Goal: Task Accomplishment & Management: Manage account settings

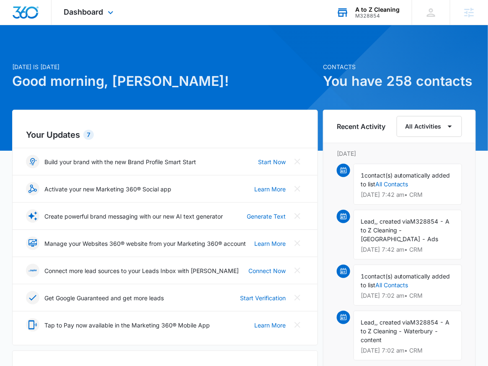
click at [366, 11] on div "A to Z Cleaning" at bounding box center [377, 9] width 44 height 7
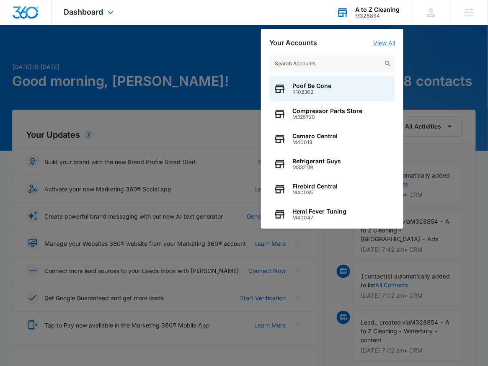
click at [394, 44] on link "View All" at bounding box center [384, 42] width 22 height 7
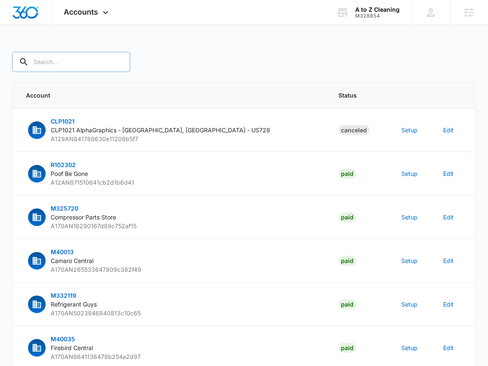
click at [78, 65] on input "text" at bounding box center [71, 62] width 118 height 20
type input "M328854"
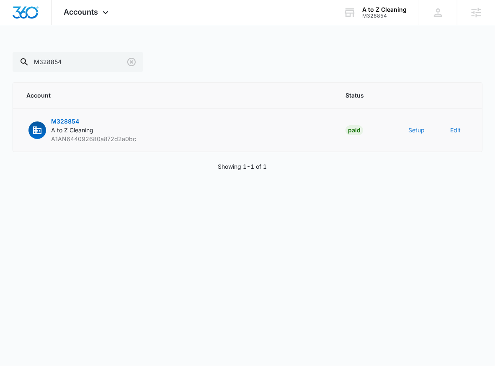
click at [420, 130] on button "Setup" at bounding box center [416, 130] width 16 height 9
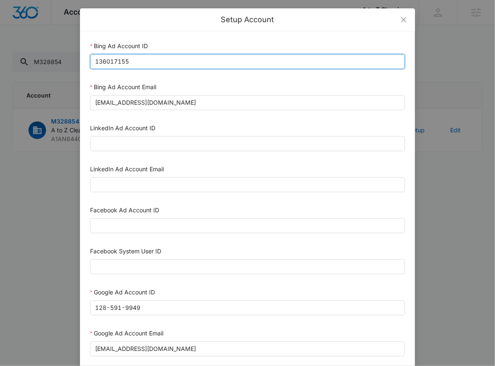
click at [140, 61] on input "136017155" at bounding box center [247, 61] width 315 height 15
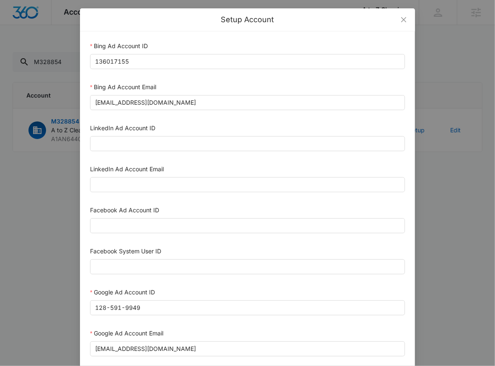
click at [30, 166] on div "Setup Account Bing Ad Account ID 136017155 Bing Ad Account Email bing_reseller_…" at bounding box center [247, 183] width 495 height 366
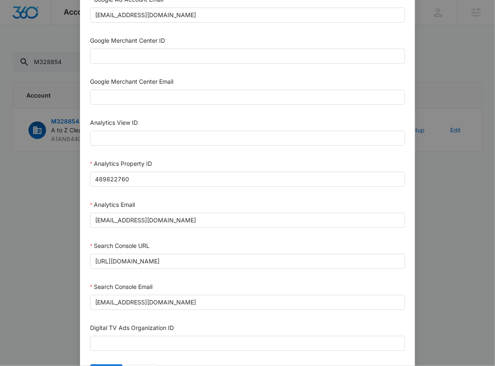
scroll to position [382, 0]
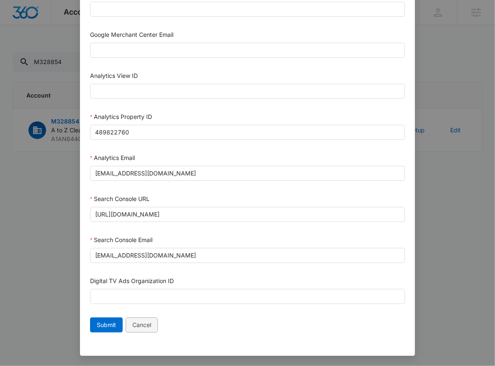
click at [148, 329] on span "Cancel" at bounding box center [141, 324] width 19 height 9
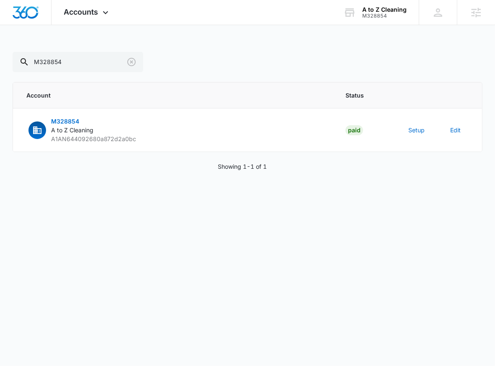
scroll to position [373, 0]
click at [72, 37] on div "Accounts Apps Reputation Websites Forms CRM Email Social POS Content Ads Intell…" at bounding box center [247, 95] width 495 height 191
click at [82, 14] on span "Accounts" at bounding box center [81, 12] width 34 height 9
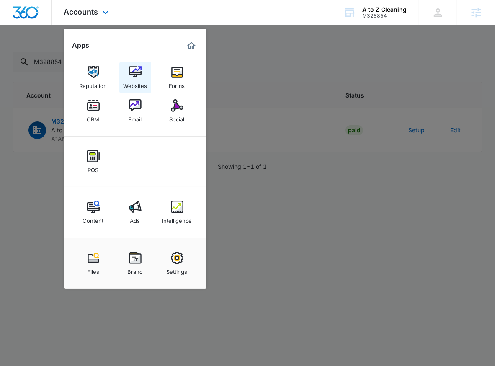
click at [130, 76] on img at bounding box center [135, 72] width 13 height 13
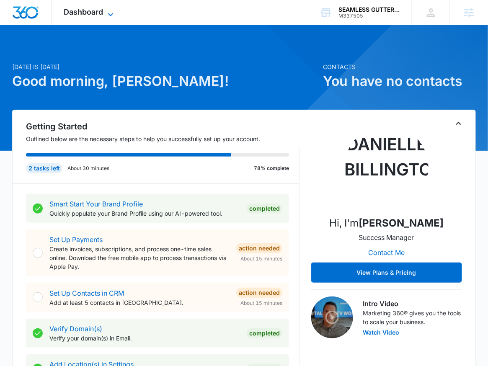
click at [90, 8] on span "Dashboard" at bounding box center [83, 12] width 39 height 9
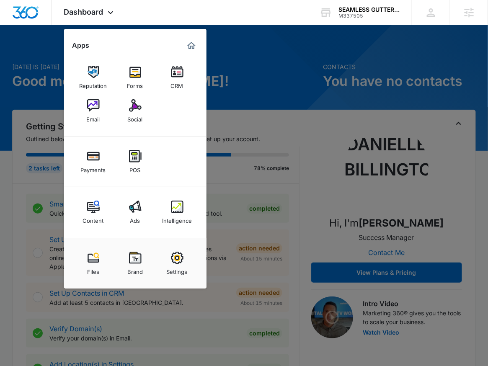
click at [305, 70] on div at bounding box center [244, 183] width 488 height 366
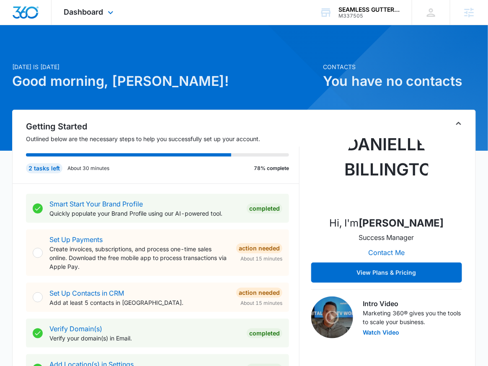
click at [97, 21] on div "Dashboard Apps Reputation Forms CRM Email Social Payments POS Content Ads Intel…" at bounding box center [90, 12] width 77 height 25
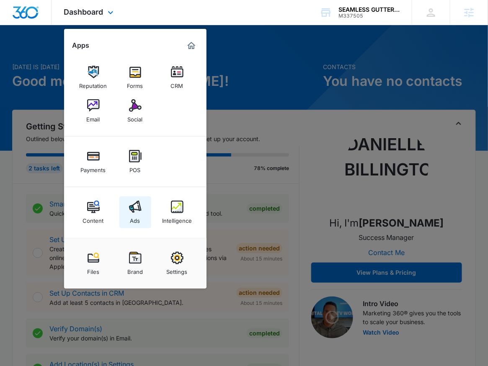
click at [140, 204] on img at bounding box center [135, 207] width 13 height 13
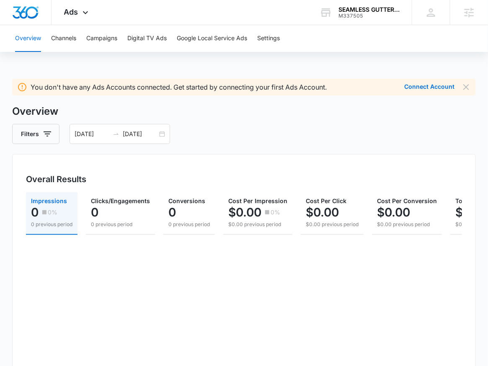
click at [282, 37] on div "Overview Channels Campaigns Digital TV Ads Google Local Service Ads Settings" at bounding box center [244, 38] width 468 height 27
click at [276, 40] on button "Settings" at bounding box center [268, 38] width 23 height 27
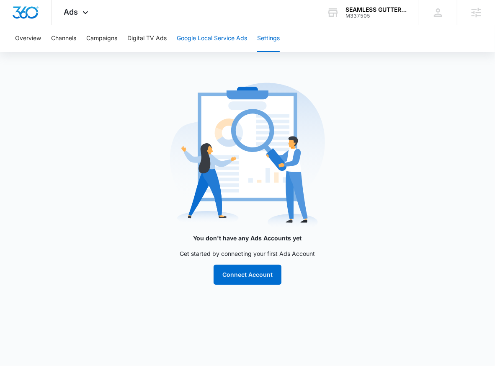
click at [210, 37] on button "Google Local Service Ads" at bounding box center [212, 38] width 70 height 27
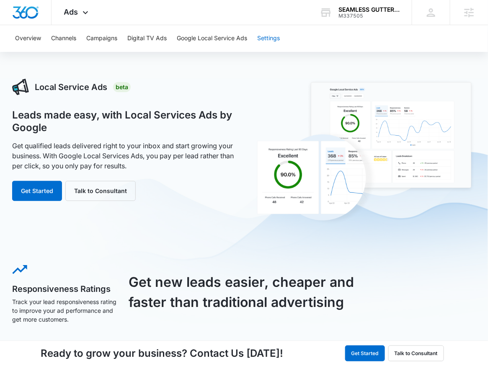
click at [271, 37] on button "Settings" at bounding box center [268, 38] width 23 height 27
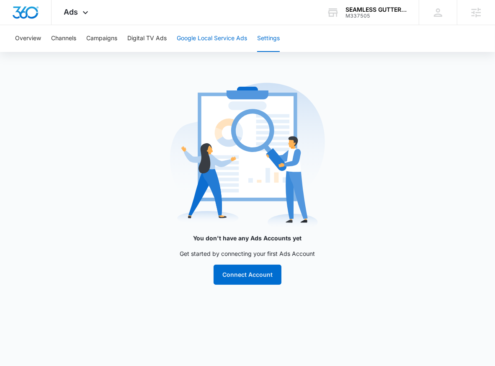
click at [220, 41] on button "Google Local Service Ads" at bounding box center [212, 38] width 70 height 27
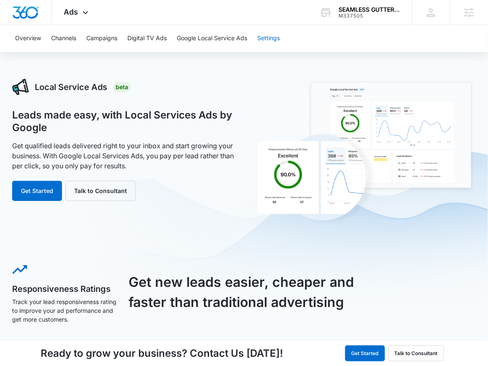
click at [271, 41] on button "Settings" at bounding box center [268, 38] width 23 height 27
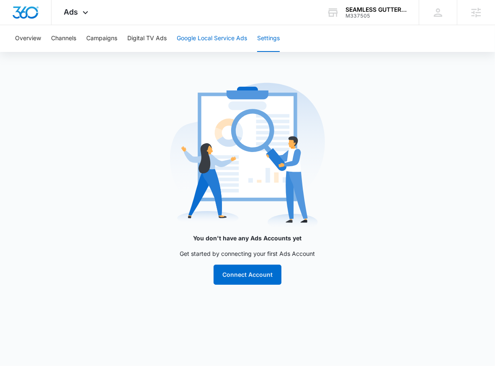
click at [195, 44] on button "Google Local Service Ads" at bounding box center [212, 38] width 70 height 27
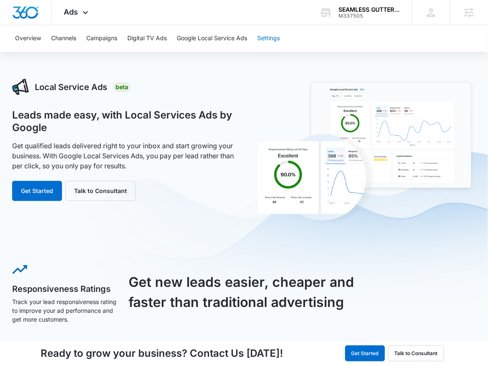
click at [268, 37] on button "Settings" at bounding box center [268, 38] width 23 height 27
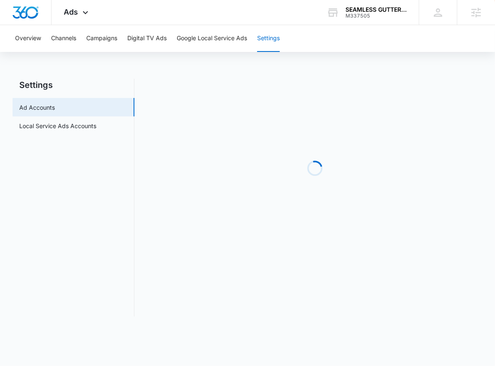
click at [79, 134] on main "Settings Ad Accounts Local Service Ads Accounts Loading" at bounding box center [247, 203] width 495 height 248
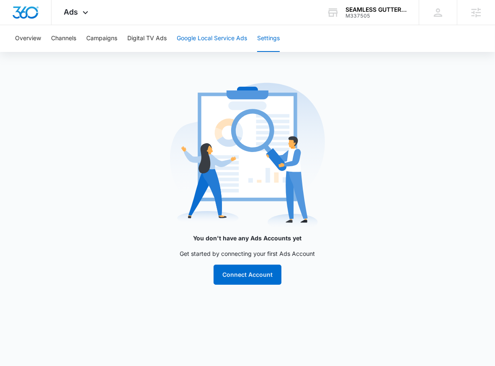
drag, startPoint x: 214, startPoint y: 49, endPoint x: 223, endPoint y: 51, distance: 9.4
click at [215, 49] on button "Google Local Service Ads" at bounding box center [212, 38] width 70 height 27
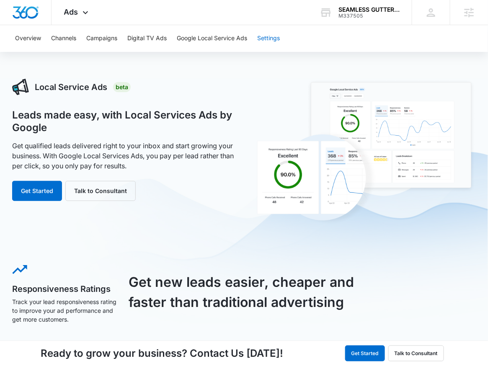
drag, startPoint x: 273, startPoint y: 44, endPoint x: 256, endPoint y: 46, distance: 17.7
click at [261, 44] on button "Settings" at bounding box center [268, 38] width 23 height 27
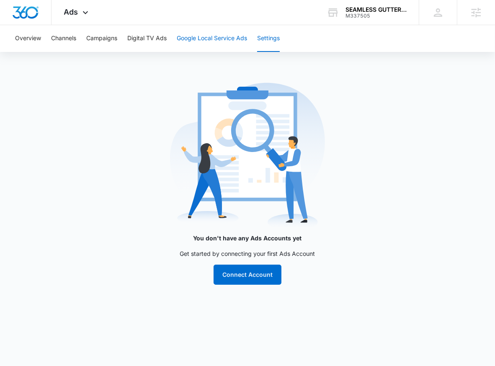
click at [207, 47] on button "Google Local Service Ads" at bounding box center [212, 38] width 70 height 27
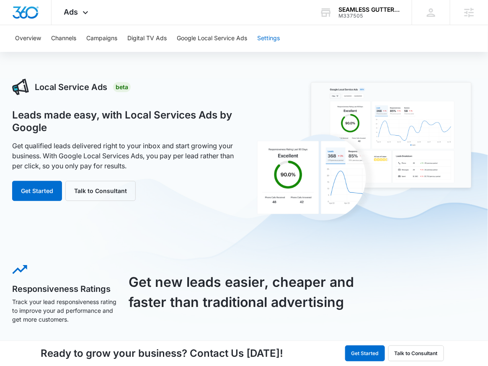
click at [271, 40] on button "Settings" at bounding box center [268, 38] width 23 height 27
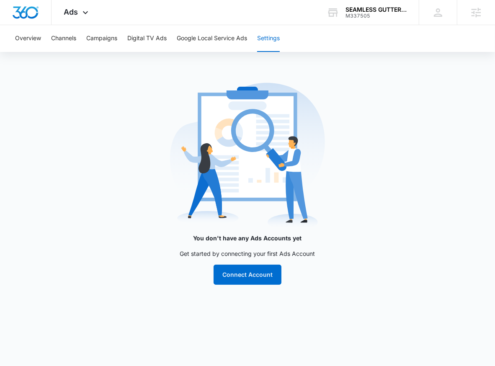
click at [47, 117] on main "You don't have any Ads Accounts yet Get started by connecting your first Ads Ac…" at bounding box center [247, 187] width 495 height 216
click at [196, 45] on button "Google Local Service Ads" at bounding box center [212, 38] width 70 height 27
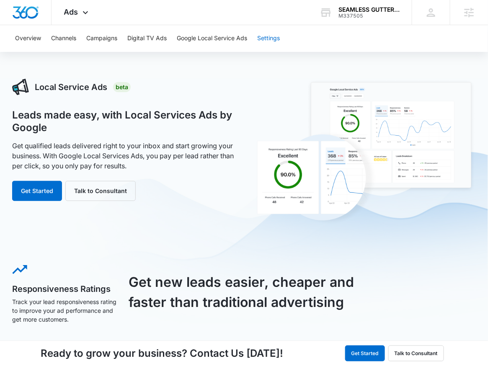
drag, startPoint x: 271, startPoint y: 41, endPoint x: 249, endPoint y: 55, distance: 25.7
click at [268, 41] on button "Settings" at bounding box center [268, 38] width 23 height 27
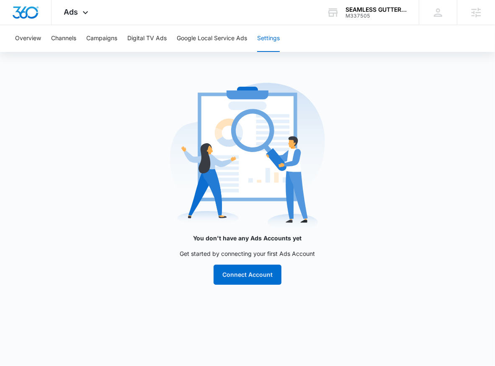
drag, startPoint x: 63, startPoint y: 120, endPoint x: 83, endPoint y: 119, distance: 20.1
click at [65, 121] on main "You don't have any Ads Accounts yet Get started by connecting your first Ads Ac…" at bounding box center [247, 187] width 495 height 216
drag, startPoint x: 219, startPoint y: 35, endPoint x: 226, endPoint y: 36, distance: 7.2
click at [223, 36] on button "Google Local Service Ads" at bounding box center [212, 38] width 70 height 27
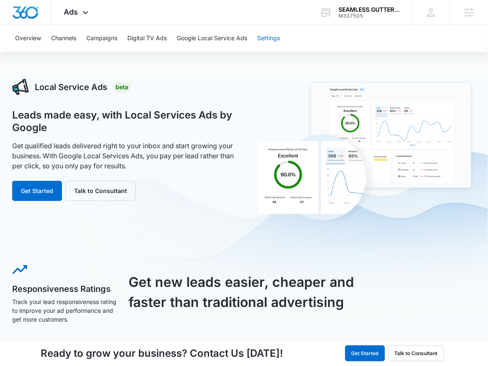
drag, startPoint x: 269, startPoint y: 39, endPoint x: 263, endPoint y: 43, distance: 7.0
click at [268, 40] on button "Settings" at bounding box center [268, 38] width 23 height 27
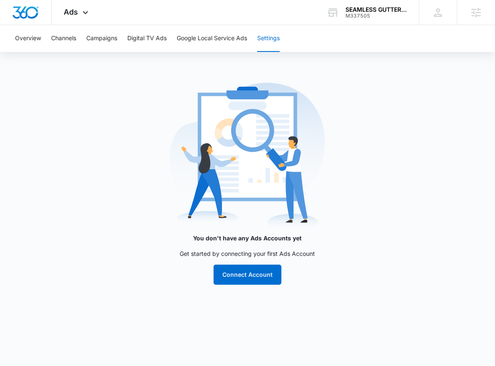
click at [49, 139] on main "You don't have any Ads Accounts yet Get started by connecting your first Ads Ac…" at bounding box center [247, 187] width 495 height 216
click at [219, 44] on button "Google Local Service Ads" at bounding box center [212, 38] width 70 height 27
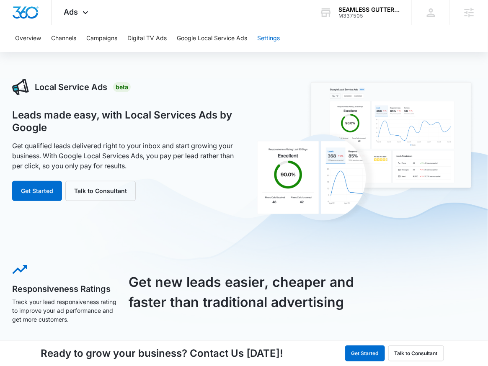
drag, startPoint x: 278, startPoint y: 40, endPoint x: 265, endPoint y: 48, distance: 15.5
click at [274, 41] on button "Settings" at bounding box center [268, 38] width 23 height 27
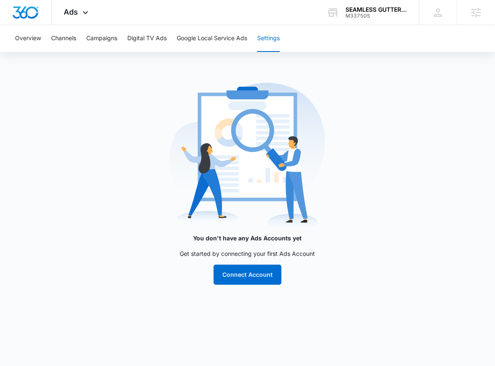
click at [191, 116] on div "You don't have any Ads Accounts yet Get started by connecting your first Ads Ac…" at bounding box center [247, 187] width 335 height 216
drag, startPoint x: 231, startPoint y: 40, endPoint x: 238, endPoint y: 40, distance: 7.1
click at [234, 40] on button "Google Local Service Ads" at bounding box center [212, 38] width 70 height 27
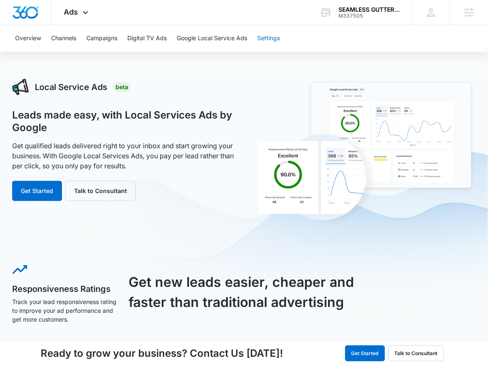
drag, startPoint x: 269, startPoint y: 43, endPoint x: 264, endPoint y: 45, distance: 5.2
click at [264, 44] on button "Settings" at bounding box center [268, 38] width 23 height 27
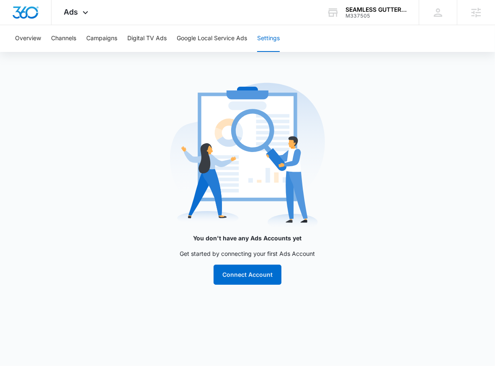
click at [72, 128] on main "You don't have any Ads Accounts yet Get started by connecting your first Ads Ac…" at bounding box center [247, 187] width 495 height 216
click at [217, 40] on button "Google Local Service Ads" at bounding box center [212, 38] width 70 height 27
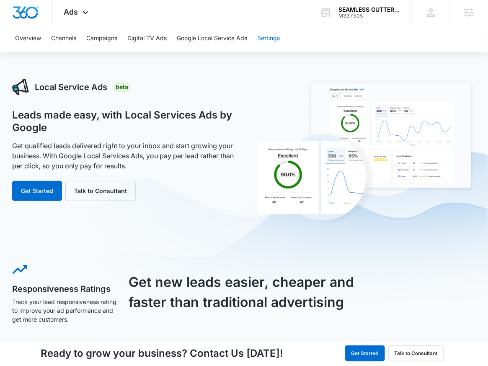
drag, startPoint x: 269, startPoint y: 41, endPoint x: 256, endPoint y: 50, distance: 15.5
click at [265, 44] on button "Settings" at bounding box center [268, 38] width 23 height 27
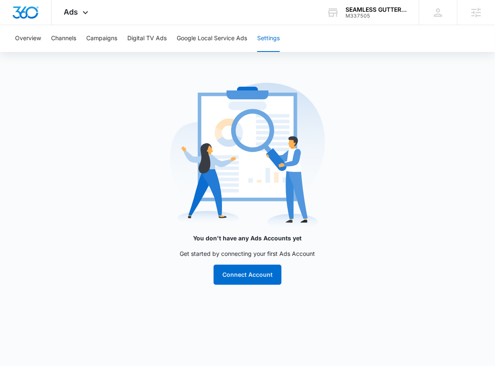
drag, startPoint x: 130, startPoint y: 119, endPoint x: 155, endPoint y: 121, distance: 25.2
click at [191, 44] on button "Google Local Service Ads" at bounding box center [212, 38] width 70 height 27
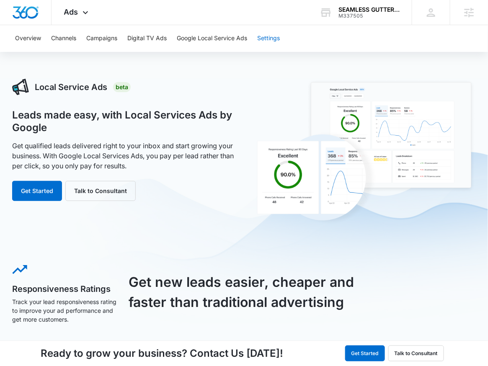
click at [269, 38] on button "Settings" at bounding box center [268, 38] width 23 height 27
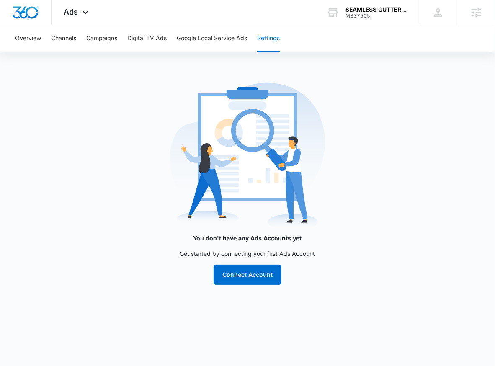
click at [197, 108] on div "You don't have any Ads Accounts yet Get started by connecting your first Ads Ac…" at bounding box center [247, 187] width 335 height 216
click at [225, 39] on button "Google Local Service Ads" at bounding box center [212, 38] width 70 height 27
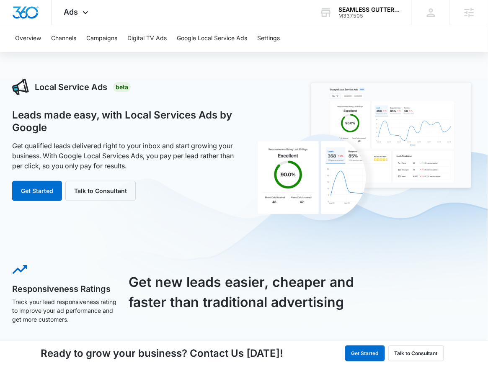
click at [262, 39] on button "Settings" at bounding box center [268, 38] width 23 height 27
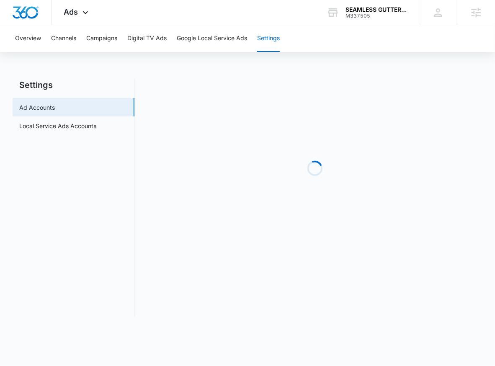
click at [73, 117] on main "Settings Ad Accounts Local Service Ads Accounts Loading" at bounding box center [247, 203] width 495 height 248
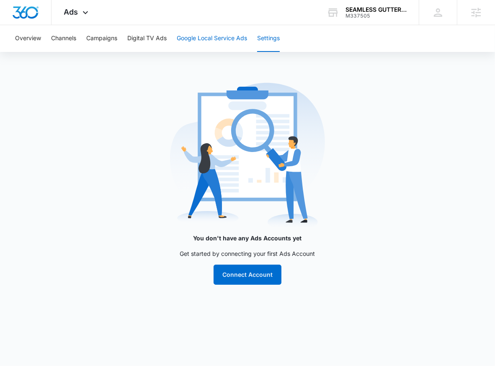
click at [224, 44] on button "Google Local Service Ads" at bounding box center [212, 38] width 70 height 27
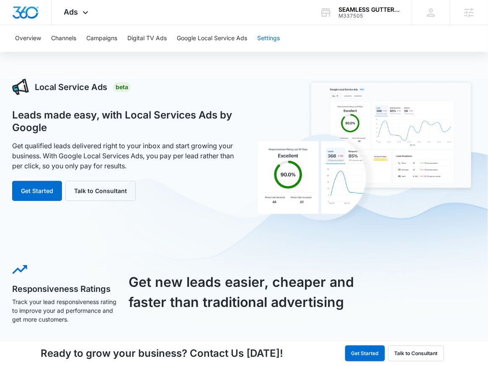
drag, startPoint x: 276, startPoint y: 43, endPoint x: 268, endPoint y: 48, distance: 10.0
click at [269, 47] on button "Settings" at bounding box center [268, 38] width 23 height 27
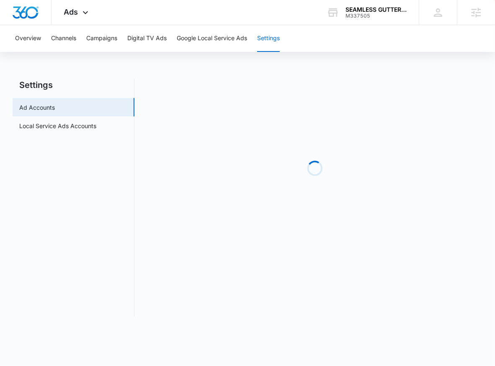
drag, startPoint x: 268, startPoint y: 48, endPoint x: 55, endPoint y: 146, distance: 234.1
click at [146, 119] on div "Settings Ad Accounts Local Service Ads Accounts Loading" at bounding box center [248, 198] width 470 height 238
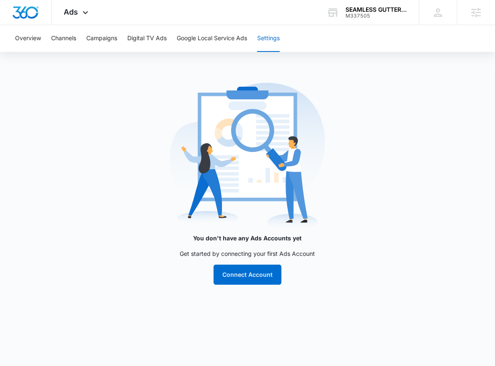
drag, startPoint x: 58, startPoint y: 142, endPoint x: 62, endPoint y: 146, distance: 5.3
click at [60, 140] on main "You don't have any Ads Accounts yet Get started by connecting your first Ads Ac…" at bounding box center [247, 187] width 495 height 216
drag, startPoint x: 219, startPoint y: 45, endPoint x: 232, endPoint y: 46, distance: 13.0
click at [227, 45] on button "Google Local Service Ads" at bounding box center [212, 38] width 70 height 27
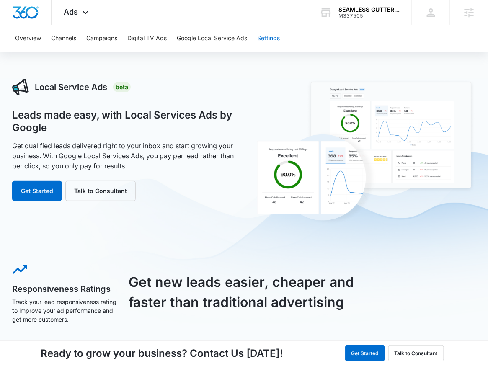
drag, startPoint x: 266, startPoint y: 45, endPoint x: 143, endPoint y: 103, distance: 135.6
click at [258, 44] on div "Overview Channels Campaigns Digital TV Ads Google Local Service Ads Settings" at bounding box center [244, 38] width 468 height 27
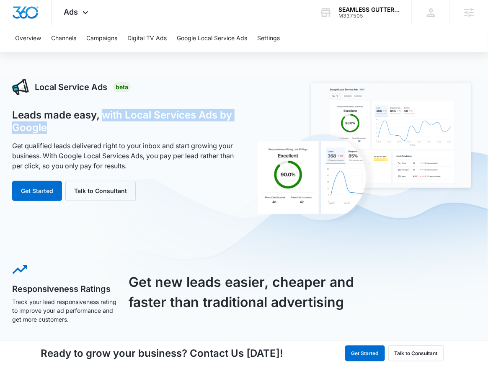
drag, startPoint x: 102, startPoint y: 121, endPoint x: 101, endPoint y: 134, distance: 13.0
click at [102, 124] on h1 "Leads made easy, with Local Services Ads by Google" at bounding box center [123, 121] width 222 height 25
click at [217, 35] on button "Google Local Service Ads" at bounding box center [212, 38] width 70 height 27
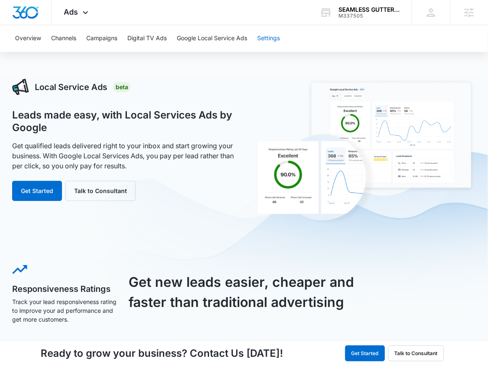
click at [266, 41] on button "Settings" at bounding box center [268, 38] width 23 height 27
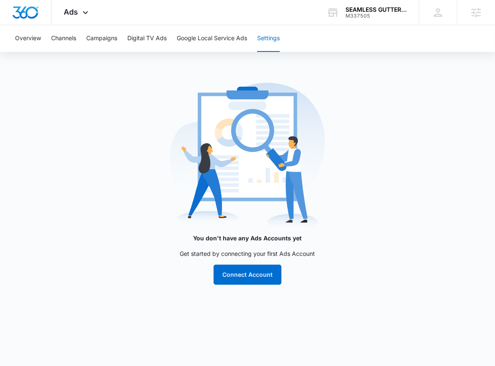
drag, startPoint x: 108, startPoint y: 113, endPoint x: 106, endPoint y: 132, distance: 18.5
click at [98, 132] on div "You don't have any Ads Accounts yet Get started by connecting your first Ads Ac…" at bounding box center [247, 187] width 335 height 216
click at [232, 33] on button "Google Local Service Ads" at bounding box center [212, 38] width 70 height 27
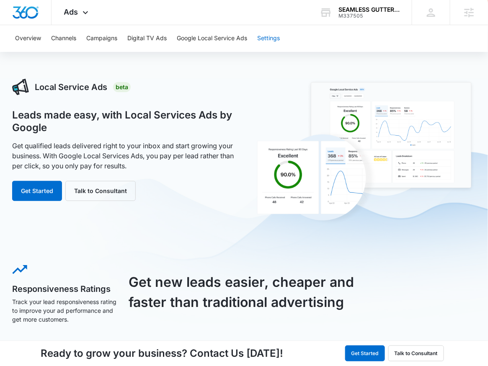
click at [271, 41] on button "Settings" at bounding box center [268, 38] width 23 height 27
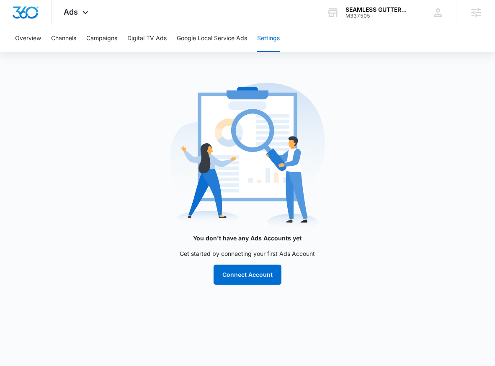
click at [64, 119] on main "You don't have any Ads Accounts yet Get started by connecting your first Ads Ac…" at bounding box center [247, 187] width 495 height 216
click at [226, 39] on button "Google Local Service Ads" at bounding box center [212, 38] width 70 height 27
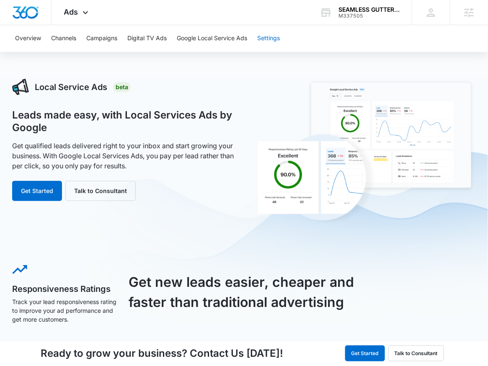
drag, startPoint x: 274, startPoint y: 44, endPoint x: 264, endPoint y: 47, distance: 10.5
click at [269, 45] on button "Settings" at bounding box center [268, 38] width 23 height 27
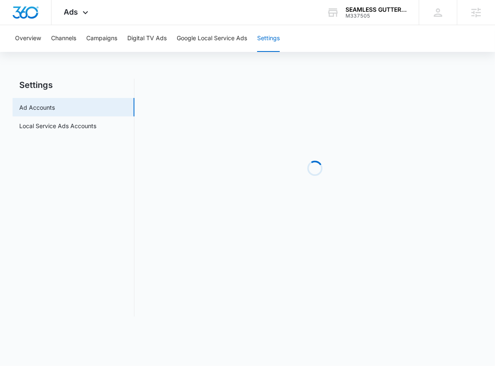
drag, startPoint x: 72, startPoint y: 137, endPoint x: 77, endPoint y: 128, distance: 10.7
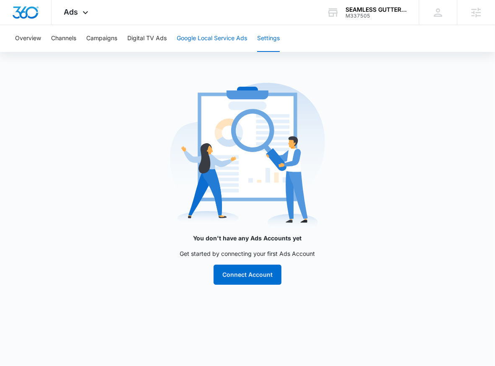
click at [232, 40] on button "Google Local Service Ads" at bounding box center [212, 38] width 70 height 27
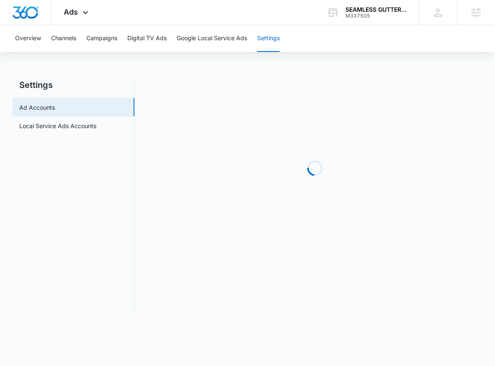
drag, startPoint x: 57, startPoint y: 141, endPoint x: 64, endPoint y: 132, distance: 11.9
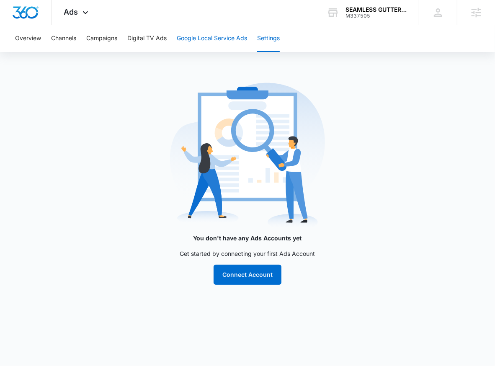
click at [203, 36] on button "Google Local Service Ads" at bounding box center [212, 38] width 70 height 27
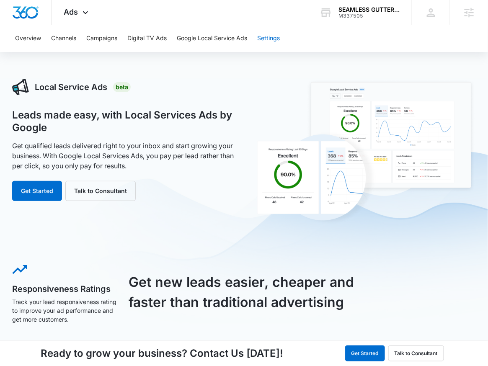
drag, startPoint x: 204, startPoint y: 36, endPoint x: 260, endPoint y: 43, distance: 55.7
click at [266, 39] on button "Settings" at bounding box center [268, 38] width 23 height 27
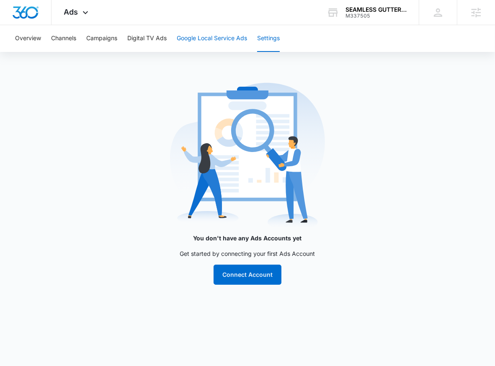
drag, startPoint x: 243, startPoint y: 41, endPoint x: 254, endPoint y: 41, distance: 10.9
click at [244, 41] on button "Google Local Service Ads" at bounding box center [212, 38] width 70 height 27
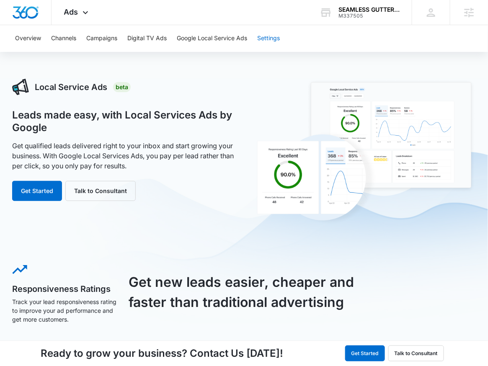
drag, startPoint x: 273, startPoint y: 40, endPoint x: 143, endPoint y: 117, distance: 151.3
click at [252, 53] on div "Overview Channels Campaigns Digital TV Ads Google Local Service Ads Settings Lo…" at bounding box center [244, 336] width 488 height 623
click at [92, 126] on h1 "Leads made easy, with Local Services Ads by Google" at bounding box center [123, 121] width 222 height 25
drag, startPoint x: 269, startPoint y: 41, endPoint x: 211, endPoint y: 67, distance: 63.4
click at [255, 44] on div "Overview Channels Campaigns Digital TV Ads Google Local Service Ads Settings" at bounding box center [244, 38] width 468 height 27
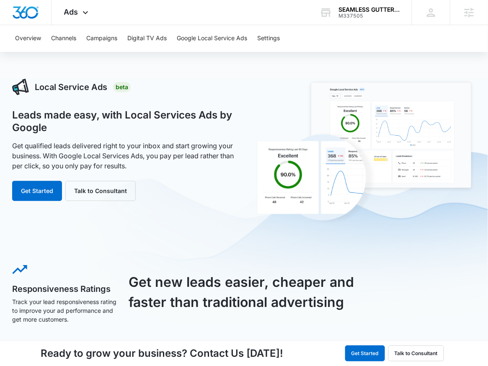
click at [77, 130] on h1 "Leads made easy, with Local Services Ads by Google" at bounding box center [123, 121] width 222 height 25
click at [277, 40] on button "Settings" at bounding box center [268, 38] width 23 height 27
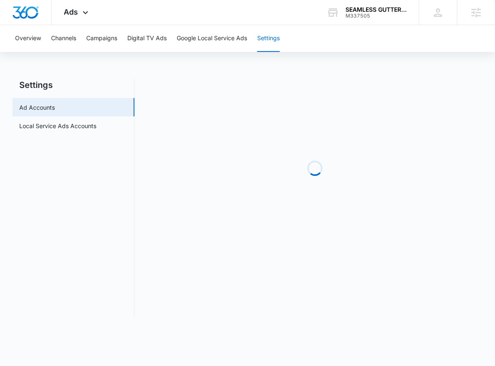
drag, startPoint x: 28, startPoint y: 162, endPoint x: 37, endPoint y: 156, distance: 10.7
click at [28, 162] on nav "Settings Ad Accounts Local Service Ads Accounts" at bounding box center [74, 198] width 122 height 238
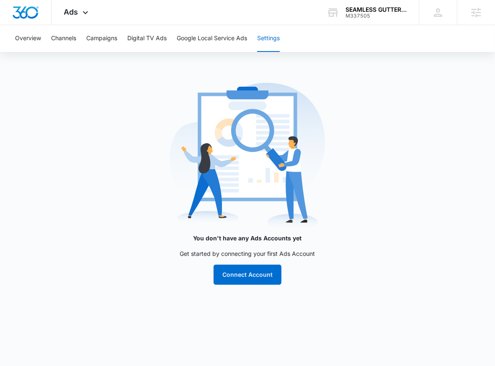
click at [61, 112] on main "You don't have any Ads Accounts yet Get started by connecting your first Ads Ac…" at bounding box center [247, 187] width 495 height 216
click at [203, 40] on button "Google Local Service Ads" at bounding box center [212, 38] width 70 height 27
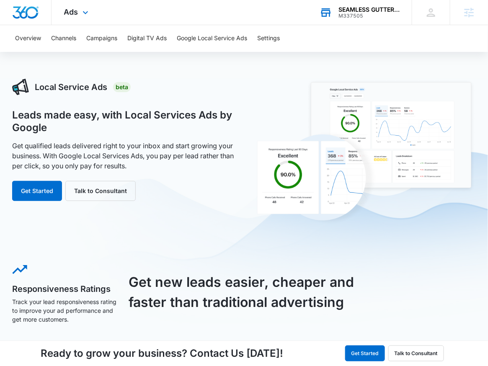
click at [328, 18] on div "SEAMLESS GUTTERS AND MORE M337505 Your Accounts View All" at bounding box center [359, 12] width 105 height 25
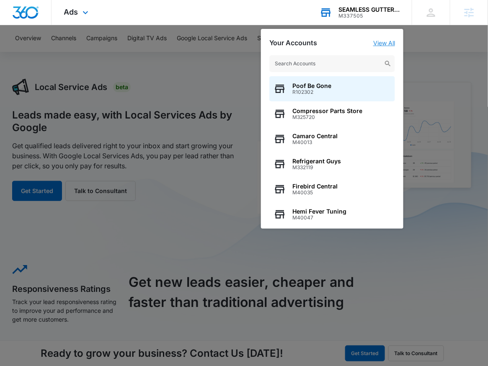
click at [385, 44] on link "View All" at bounding box center [384, 42] width 22 height 7
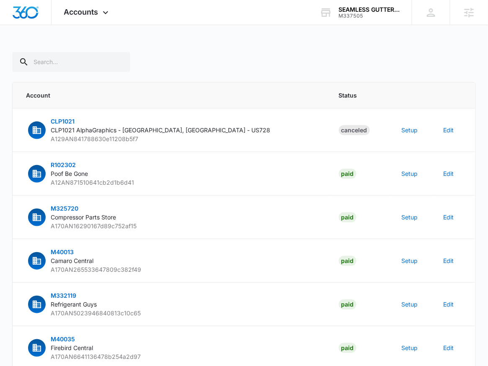
click at [197, 62] on div at bounding box center [244, 62] width 464 height 20
click at [44, 56] on input "text" at bounding box center [71, 62] width 118 height 20
type input "M337505"
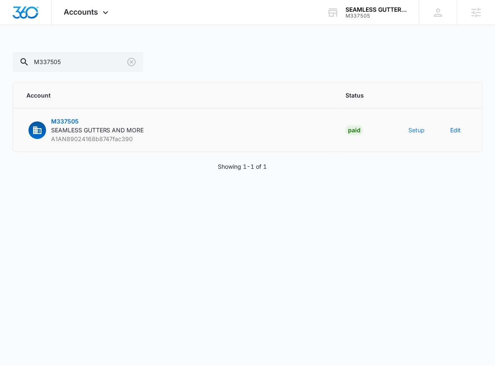
click at [411, 127] on button "Setup" at bounding box center [416, 130] width 16 height 9
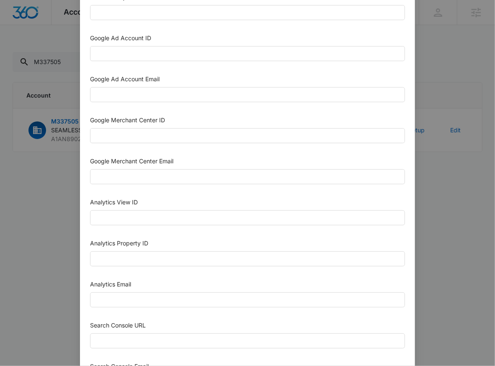
scroll to position [182, 0]
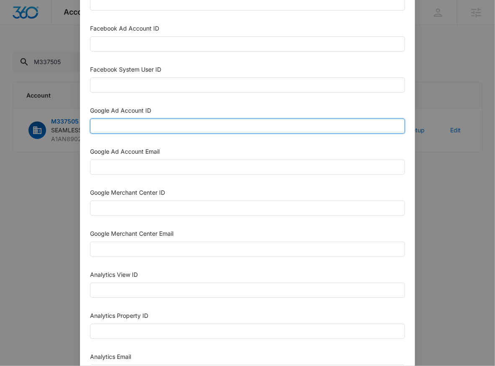
click at [136, 129] on input "Google Ad Account ID" at bounding box center [247, 126] width 315 height 15
type input "123-456-7890"
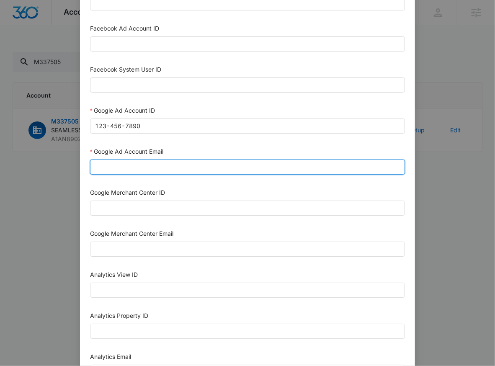
click at [147, 172] on input "Google Ad Account Email" at bounding box center [247, 167] width 315 height 15
type input "m360+accounts@madwiremedia.com"
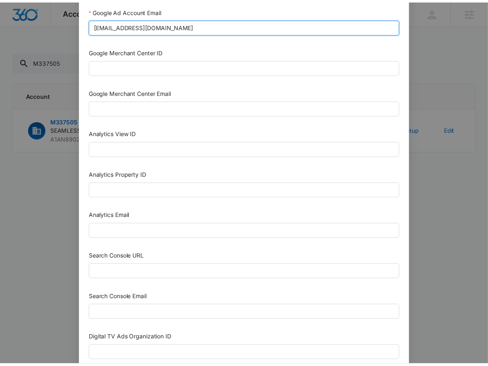
scroll to position [359, 0]
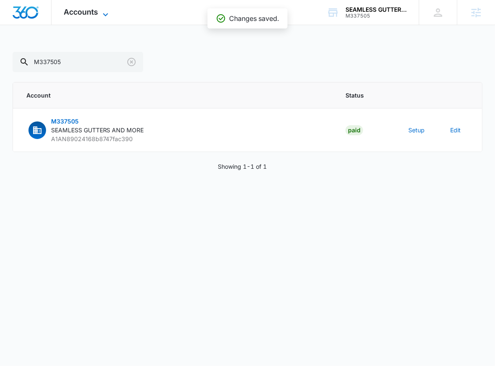
click at [92, 12] on span "Accounts" at bounding box center [81, 12] width 34 height 9
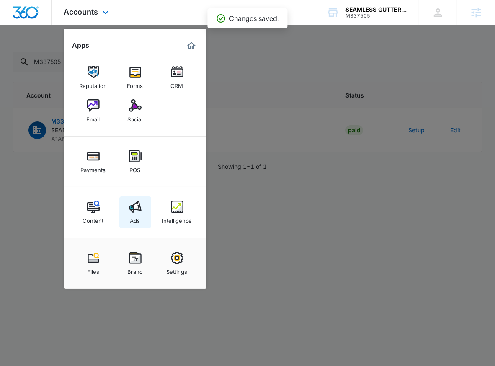
click at [128, 217] on link "Ads" at bounding box center [135, 212] width 32 height 32
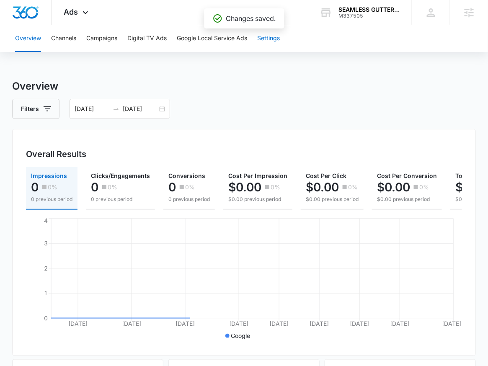
click at [273, 46] on button "Settings" at bounding box center [268, 38] width 23 height 27
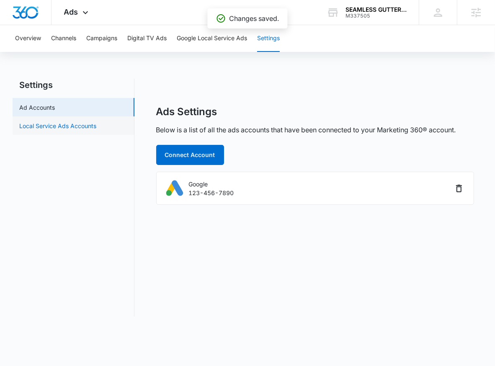
click at [96, 124] on link "Local Service Ads Accounts" at bounding box center [57, 125] width 77 height 9
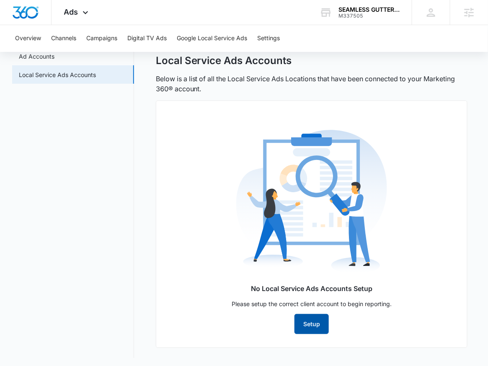
scroll to position [53, 0]
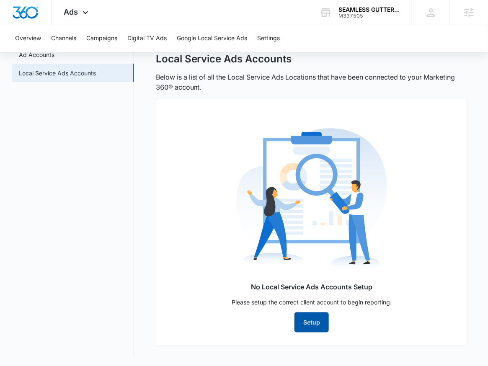
click at [299, 316] on button "Setup" at bounding box center [311, 322] width 34 height 20
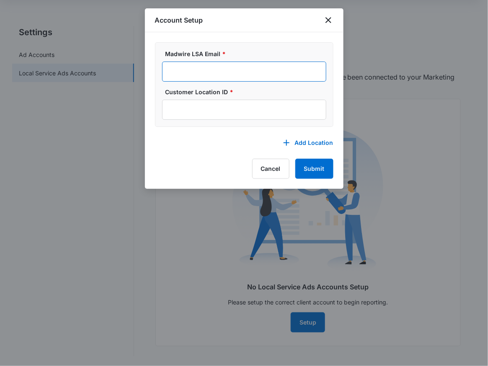
click at [218, 65] on input "Madwire LSA Email *" at bounding box center [244, 72] width 164 height 20
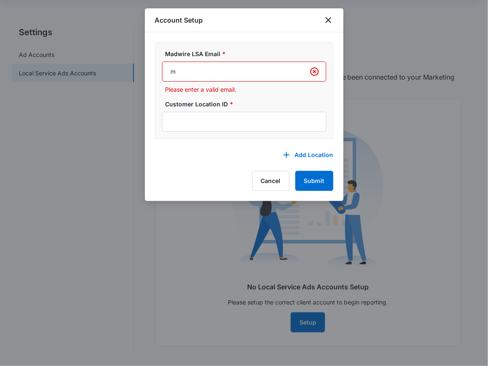
type input "m360-localservices@madwire.com"
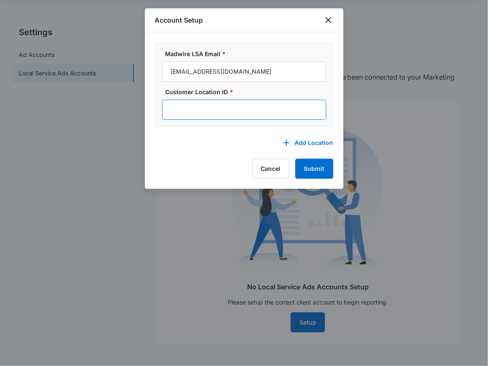
click at [230, 112] on input "Customer Location ID *" at bounding box center [244, 110] width 164 height 20
paste input "M337505 - Seamless Gutters and More - LSA"
type input "M337505 - Seamless Gutters and More - LSA"
drag, startPoint x: 309, startPoint y: 110, endPoint x: 106, endPoint y: 106, distance: 202.7
click at [106, 106] on body "Ads Apps Reputation Forms CRM Email Social Payments POS Content Ads Intelligenc…" at bounding box center [244, 156] width 488 height 419
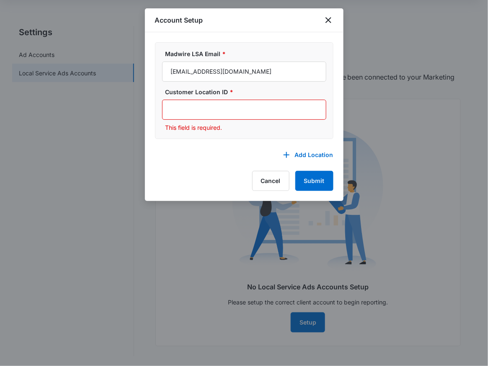
click at [238, 111] on input "Customer Location ID *" at bounding box center [244, 110] width 164 height 20
paste input "355-206-0947"
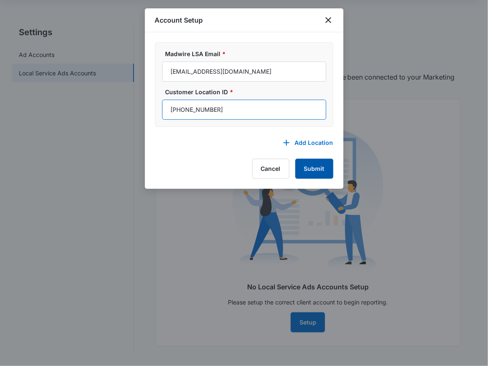
type input "355-206-0947"
click at [310, 170] on button "Submit" at bounding box center [314, 169] width 38 height 20
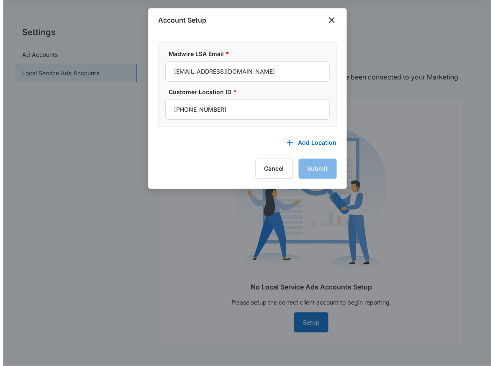
scroll to position [0, 0]
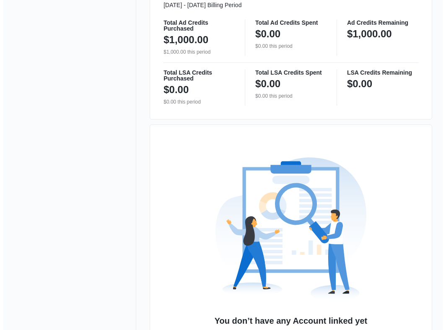
scroll to position [521, 0]
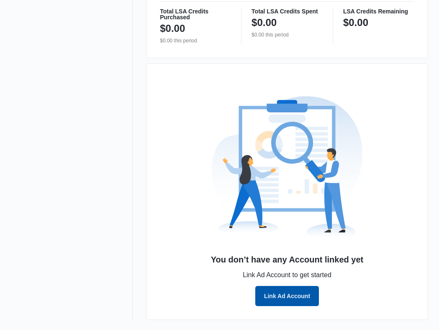
click at [306, 296] on button "Link Ad Account" at bounding box center [287, 296] width 64 height 20
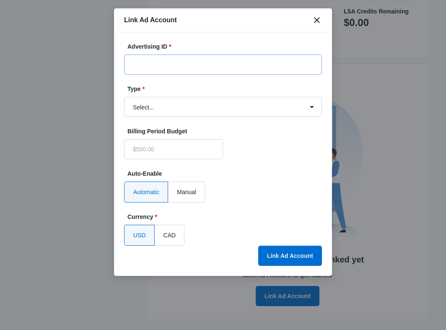
type input "$0.00"
click at [174, 62] on input "Advertising ID *" at bounding box center [223, 64] width 198 height 20
paste input "355-206-0947"
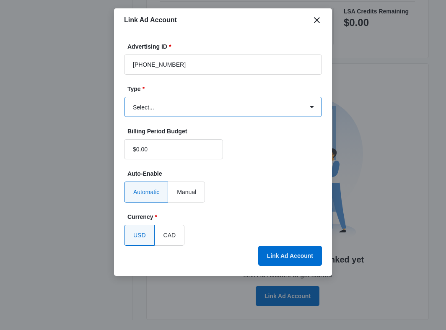
click at [204, 104] on select "Select... Bing Ads Facebook Ads Google Ads" at bounding box center [223, 107] width 198 height 20
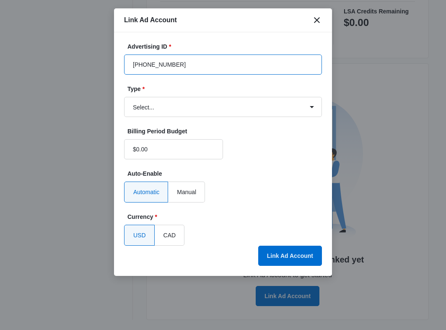
click at [147, 67] on input "355-206-0947" at bounding box center [223, 64] width 198 height 20
type input "355-206-0947"
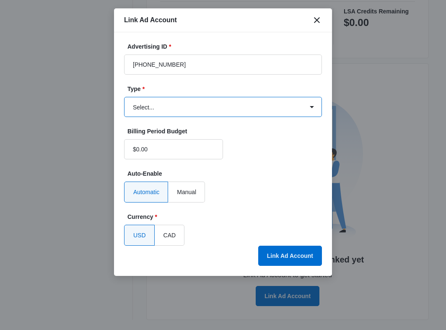
click at [204, 100] on select "Select... Bing Ads Facebook Ads Google Ads" at bounding box center [223, 107] width 198 height 20
select select "google"
click at [124, 97] on select "Select... Bing Ads Facebook Ads Google Ads" at bounding box center [223, 107] width 198 height 20
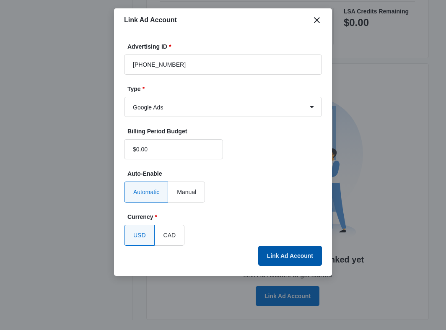
click at [291, 256] on button "Link Ad Account" at bounding box center [290, 255] width 64 height 20
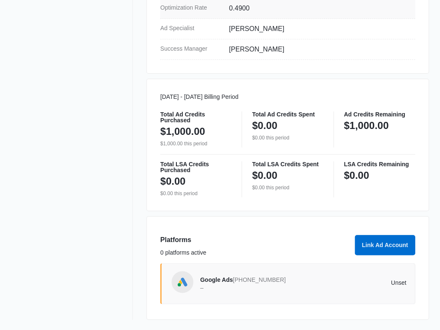
scroll to position [367, 0]
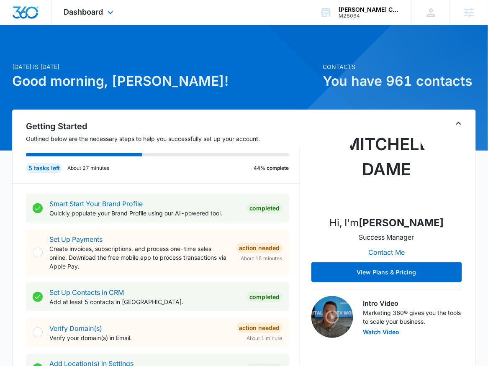
click at [116, 19] on div "Dashboard Apps Reputation Websites Forms CRM Email Social Shop Payments POS Con…" at bounding box center [90, 12] width 77 height 25
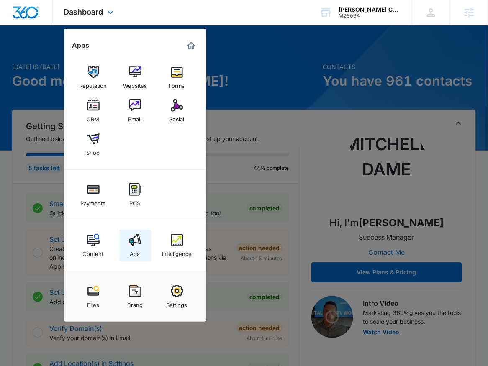
click at [142, 248] on link "Ads" at bounding box center [135, 246] width 32 height 32
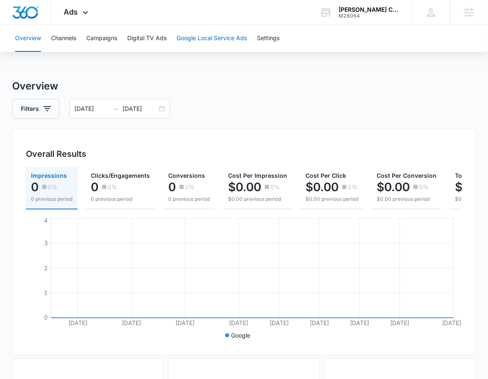
click at [226, 39] on button "Google Local Service Ads" at bounding box center [212, 38] width 70 height 27
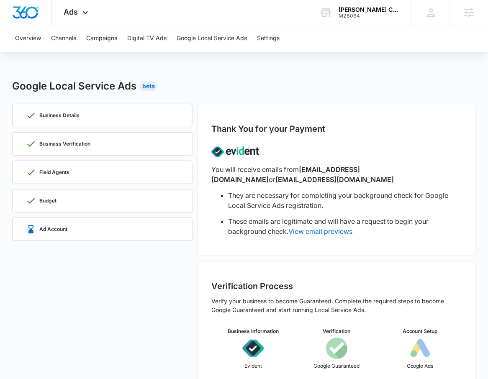
click at [124, 96] on div "Google Local Service Ads Beta Business Details Business Verification Field Agen…" at bounding box center [244, 241] width 464 height 325
click at [119, 121] on div "Business Details" at bounding box center [102, 115] width 153 height 23
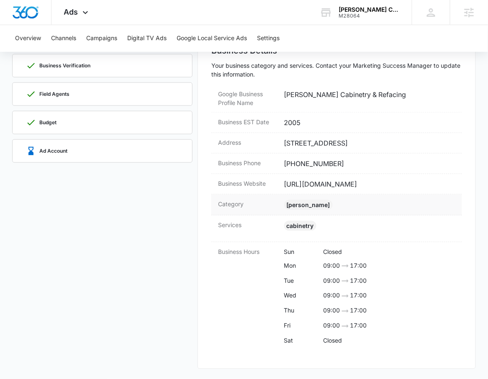
scroll to position [62, 0]
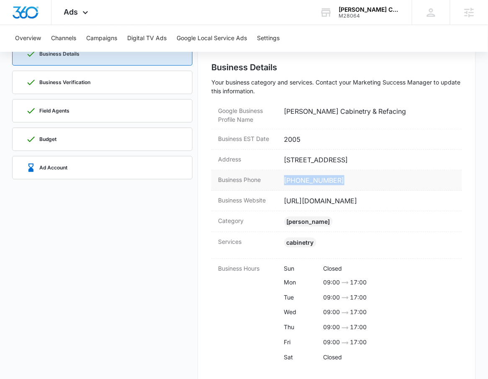
drag, startPoint x: 352, startPoint y: 182, endPoint x: 285, endPoint y: 181, distance: 67.0
click at [285, 181] on dd "[PHONE_NUMBER]" at bounding box center [369, 180] width 171 height 10
copy dd "[PHONE_NUMBER]"
click at [89, 85] on div "Business Verification" at bounding box center [58, 82] width 64 height 10
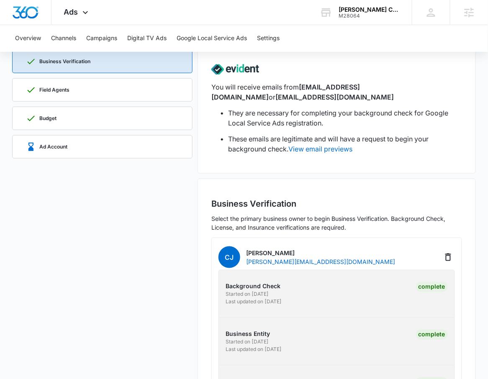
scroll to position [0, 0]
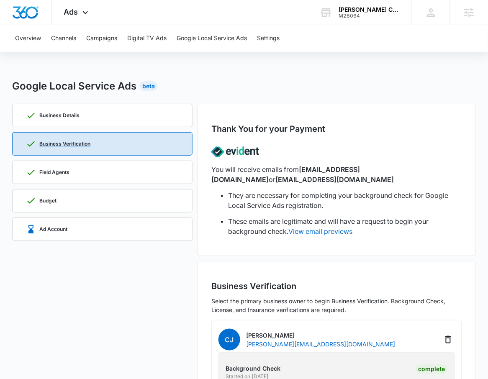
click at [98, 175] on div "Field Agents" at bounding box center [102, 172] width 153 height 23
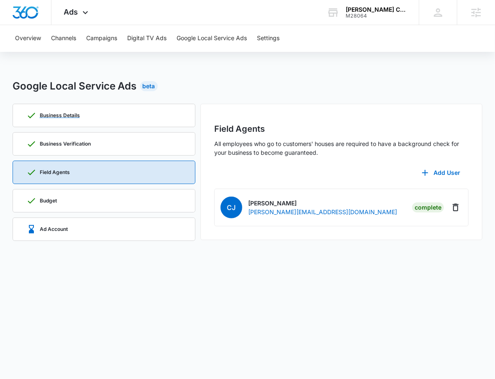
click at [120, 111] on div "Business Details" at bounding box center [104, 115] width 156 height 23
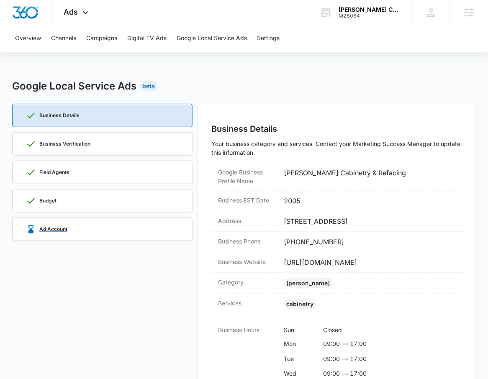
click at [65, 225] on div "Ad Account" at bounding box center [46, 229] width 41 height 10
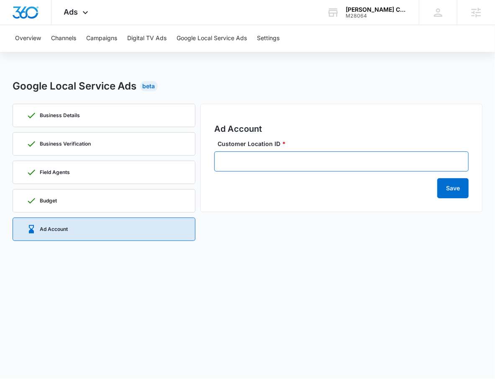
click at [223, 162] on input "Customer Location ID *" at bounding box center [341, 162] width 255 height 20
paste input "166-658-0305"
type input "166-658-0305"
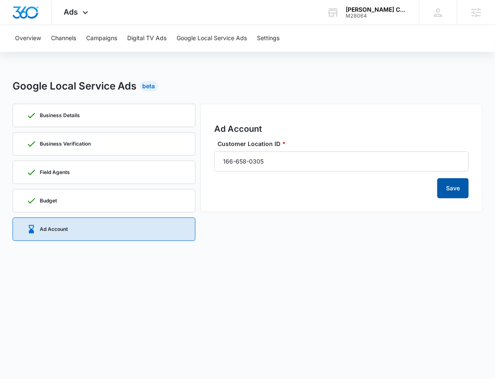
click at [442, 188] on button "Save" at bounding box center [453, 188] width 31 height 20
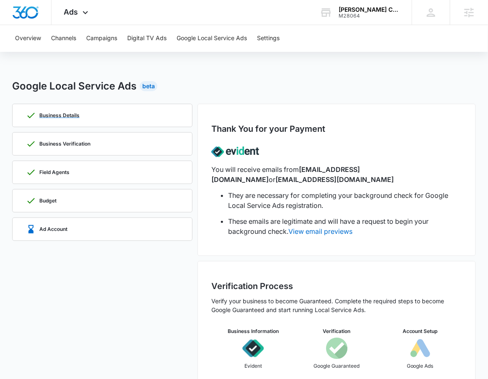
click at [91, 119] on div "Business Details" at bounding box center [102, 115] width 153 height 23
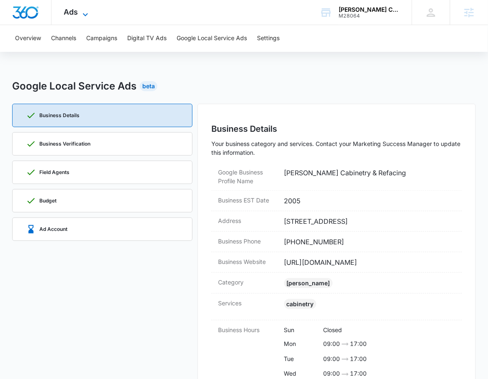
click at [66, 10] on span "Ads" at bounding box center [71, 12] width 14 height 9
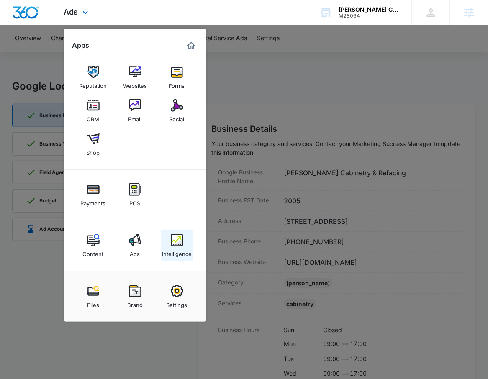
click at [183, 253] on div "Intelligence" at bounding box center [177, 252] width 30 height 11
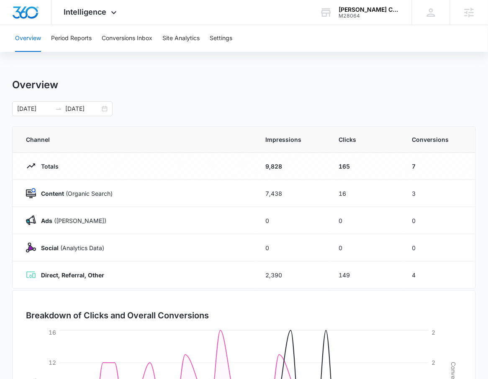
click at [204, 39] on div "Overview Period Reports Conversions Inbox Site Analytics Settings" at bounding box center [244, 38] width 468 height 27
click at [226, 40] on button "Settings" at bounding box center [221, 38] width 23 height 27
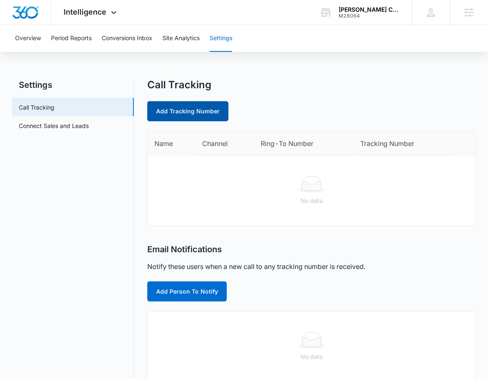
click at [206, 110] on link "Add Tracking Number" at bounding box center [187, 111] width 81 height 20
select select "by_area_code"
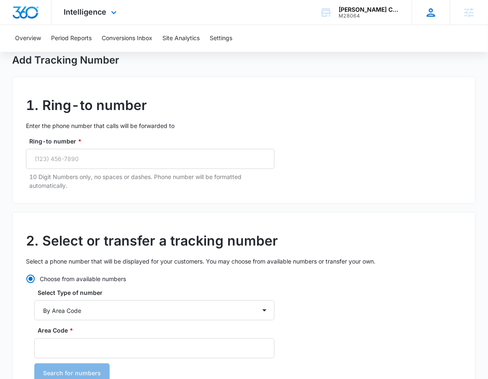
scroll to position [41, 0]
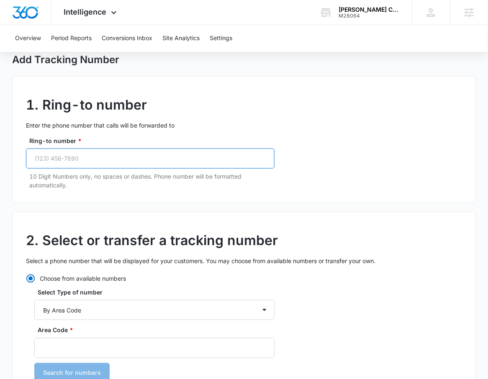
click at [93, 161] on input "Ring-to number *" at bounding box center [150, 159] width 249 height 20
paste input "(720) 933-3482"
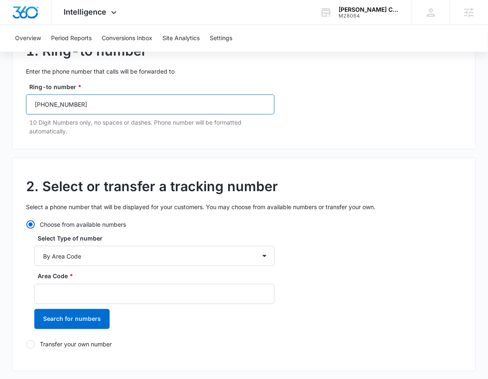
scroll to position [103, 0]
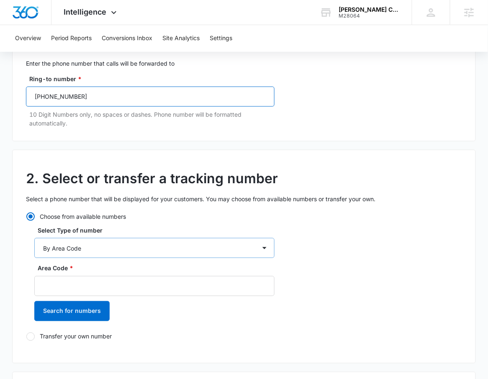
type input "(720) 933-3482"
click at [103, 253] on select "By City & State By State Only By Zip Code By Area Code Toll Free Numbers" at bounding box center [154, 248] width 240 height 20
click at [34, 238] on select "By City & State By State Only By Zip Code By Area Code Toll Free Numbers" at bounding box center [154, 248] width 240 height 20
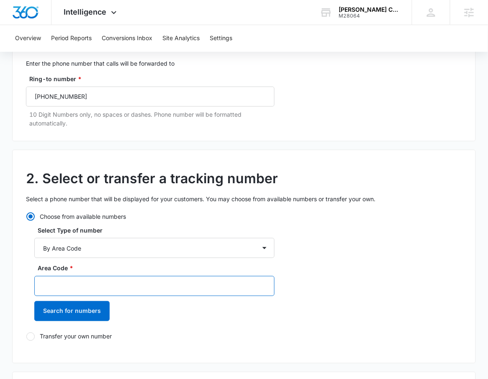
click at [102, 286] on input "Area Code *" at bounding box center [154, 286] width 240 height 20
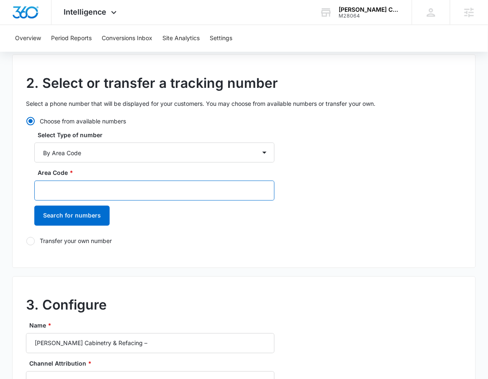
scroll to position [199, 0]
click at [148, 196] on input "Area Code *" at bounding box center [154, 191] width 240 height 20
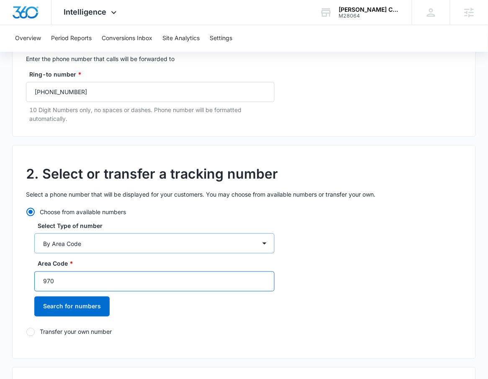
scroll to position [107, 0]
drag, startPoint x: 91, startPoint y: 287, endPoint x: 3, endPoint y: 238, distance: 101.3
click at [0, 263] on html "Intelligence Apps Reputation Websites Forms CRM Email Social Shop Payments POS …" at bounding box center [244, 82] width 488 height 379
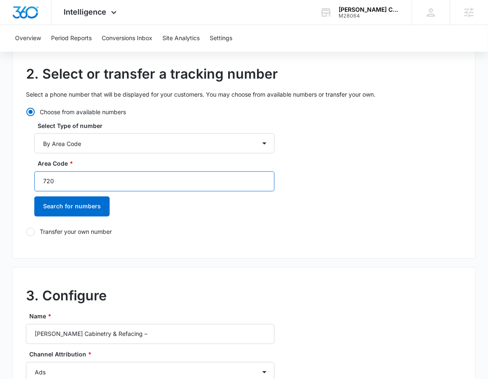
scroll to position [311, 0]
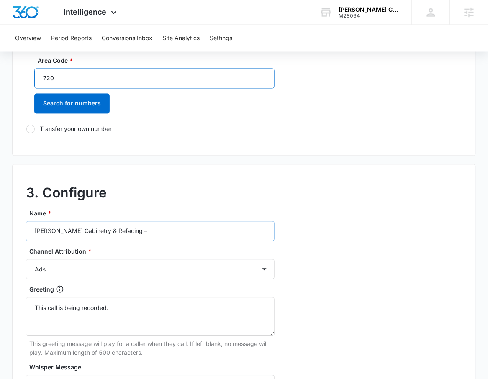
type input "720"
click at [175, 229] on input "Johnson Cabinetry & Refacing –" at bounding box center [150, 232] width 249 height 20
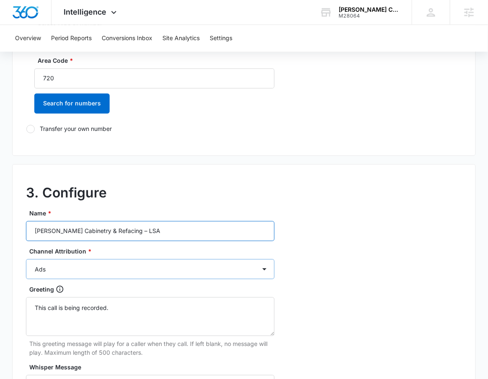
type input "Johnson Cabinetry & Refacing – LSA"
click at [98, 278] on select "Ads Local Service Ads Content Social Other" at bounding box center [150, 270] width 249 height 20
select select "LSA"
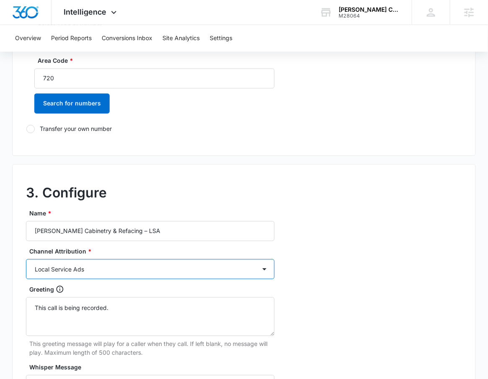
click at [26, 260] on select "Ads Local Service Ads Content Social Other" at bounding box center [150, 270] width 249 height 20
click at [357, 245] on div "3. Configure Name * Johnson Cabinetry & Refacing – LSA Channel Attribution * Ad…" at bounding box center [244, 351] width 464 height 372
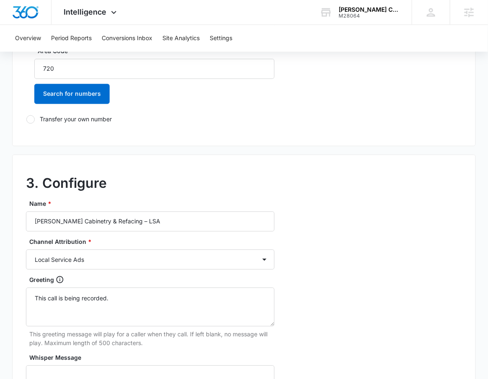
scroll to position [307, 0]
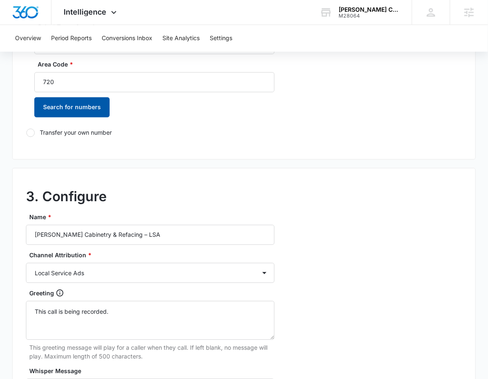
click at [85, 98] on button "Search for numbers" at bounding box center [71, 108] width 75 height 20
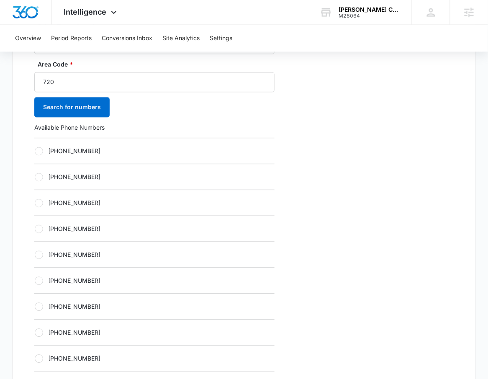
click at [84, 148] on label "+17203580293" at bounding box center [154, 151] width 240 height 9
click at [35, 151] on input "+17203580293" at bounding box center [34, 151] width 0 height 0
radio input "true"
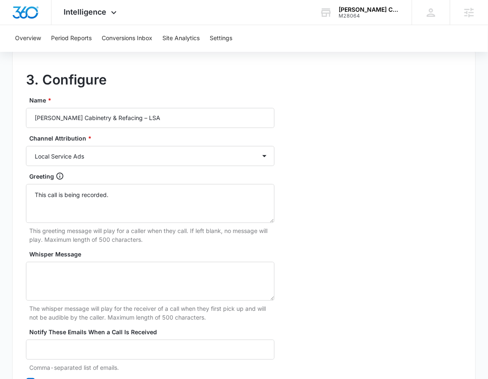
scroll to position [786, 0]
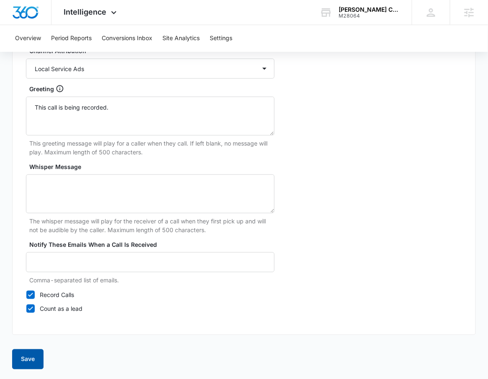
click at [34, 361] on button "Save" at bounding box center [27, 360] width 31 height 20
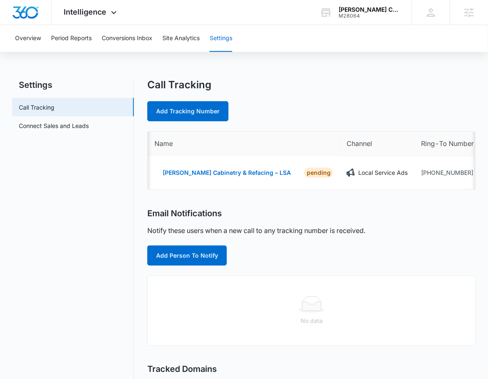
scroll to position [0, 74]
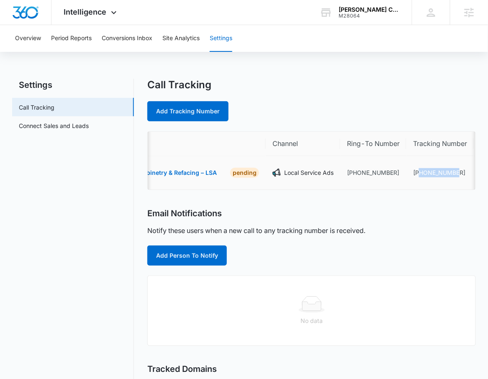
drag, startPoint x: 443, startPoint y: 173, endPoint x: 395, endPoint y: 170, distance: 47.4
click at [407, 170] on td "+17203580293" at bounding box center [440, 173] width 67 height 34
copy td "7203580293"
